Goal: Navigation & Orientation: Find specific page/section

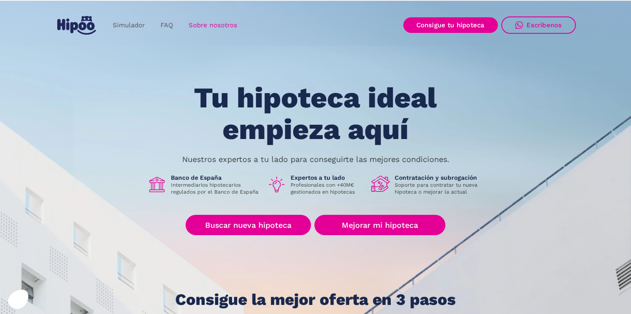
click at [217, 23] on link "Sobre nosotros" at bounding box center [213, 25] width 64 height 17
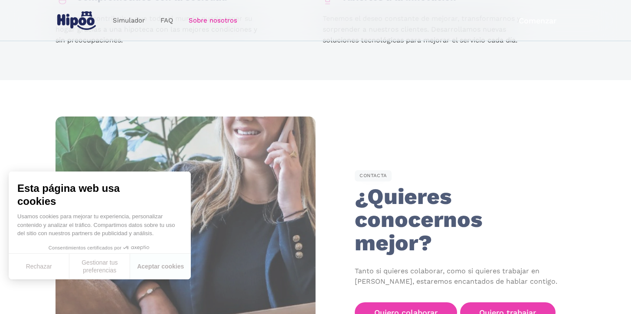
scroll to position [1435, 0]
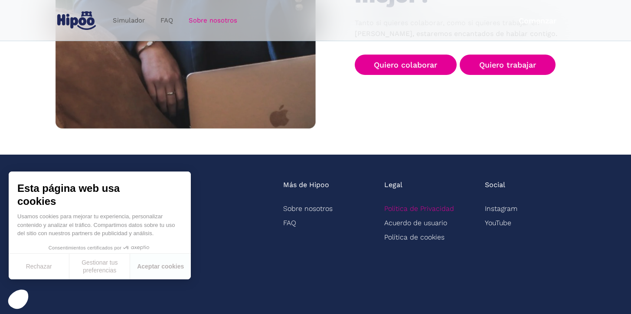
click at [425, 202] on link "Política de Privacidad" at bounding box center [419, 209] width 70 height 14
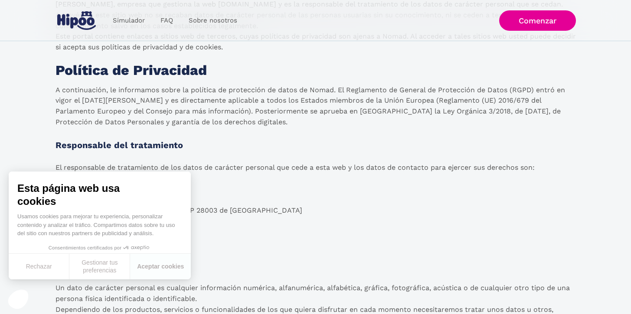
scroll to position [152, 0]
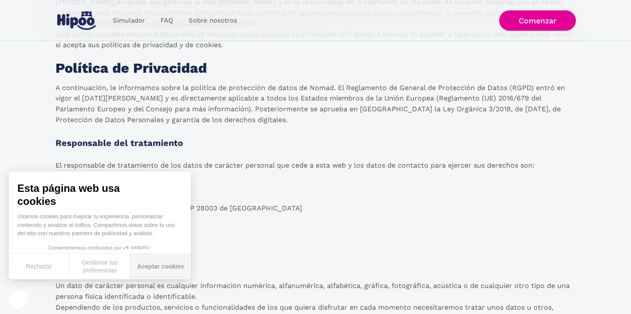
click at [161, 269] on button "Aceptar cookies" at bounding box center [160, 267] width 61 height 26
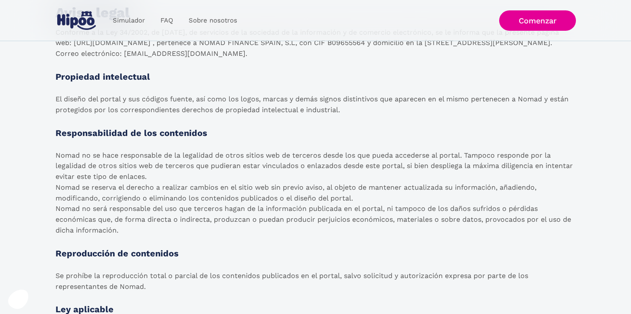
scroll to position [1205, 0]
